Goal: Navigation & Orientation: Find specific page/section

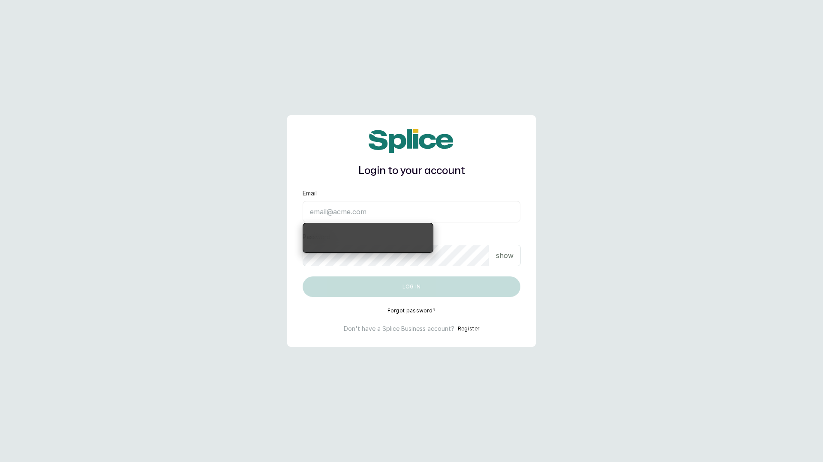
click at [408, 215] on input "Email" at bounding box center [411, 211] width 218 height 21
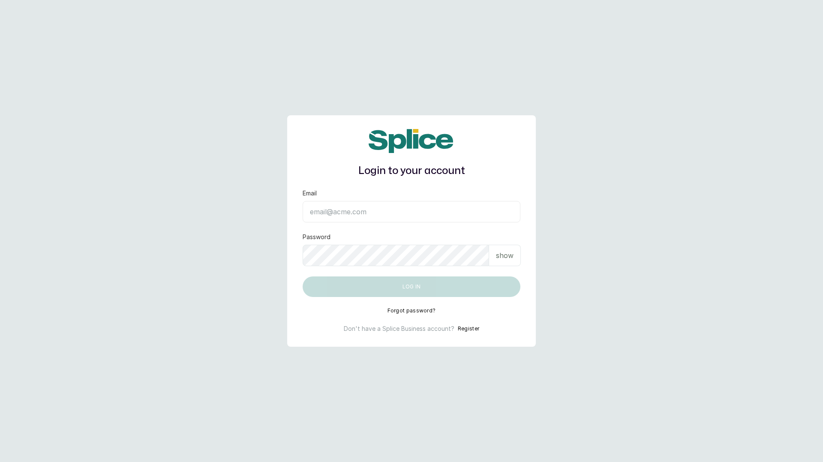
type input "[EMAIL_ADDRESS][DOMAIN_NAME]"
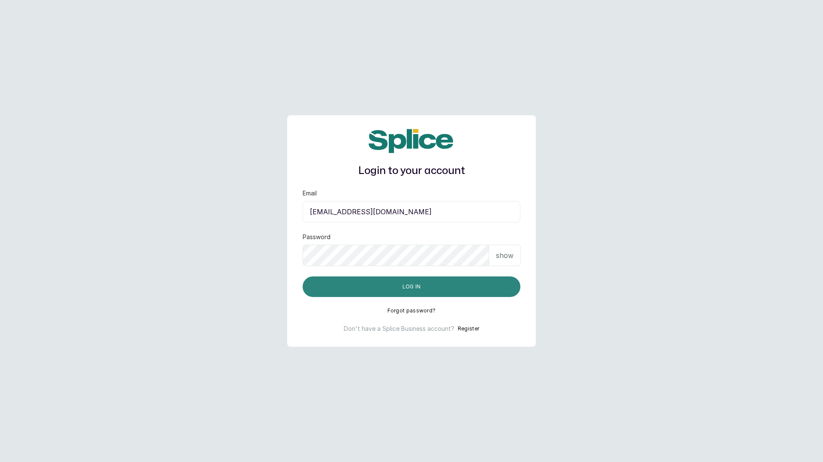
click at [393, 285] on button "Log in" at bounding box center [411, 286] width 218 height 21
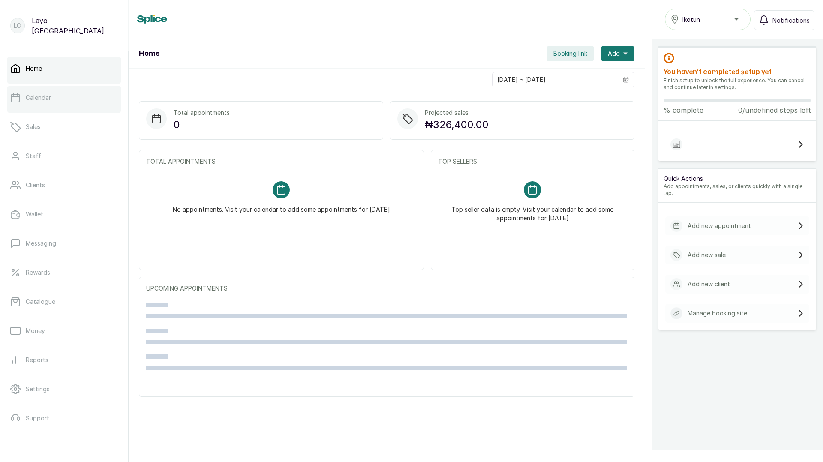
click at [45, 104] on link "Calendar" at bounding box center [64, 98] width 114 height 24
